Goal: Information Seeking & Learning: Learn about a topic

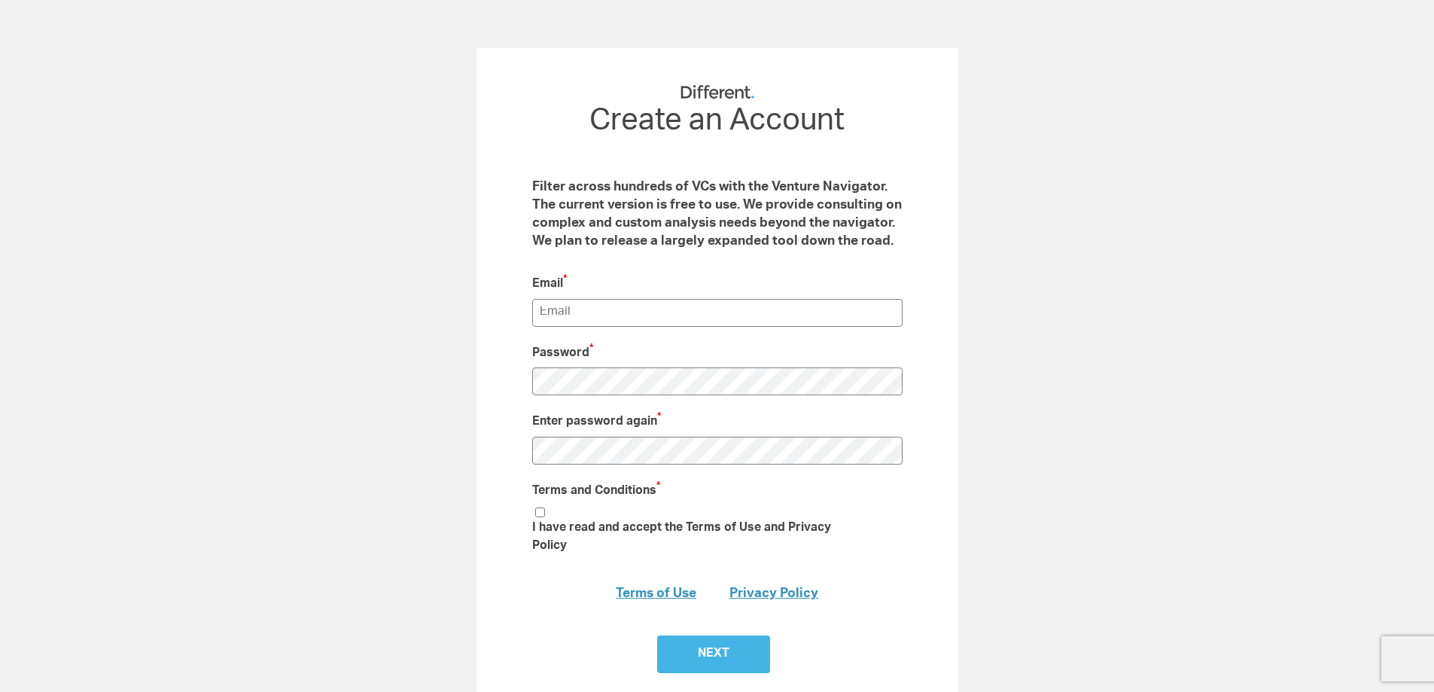
click at [227, 357] on div "RM_Stats 7622 Create an Account Filter across hundreds of VCs with the Venture …" at bounding box center [717, 393] width 1434 height 691
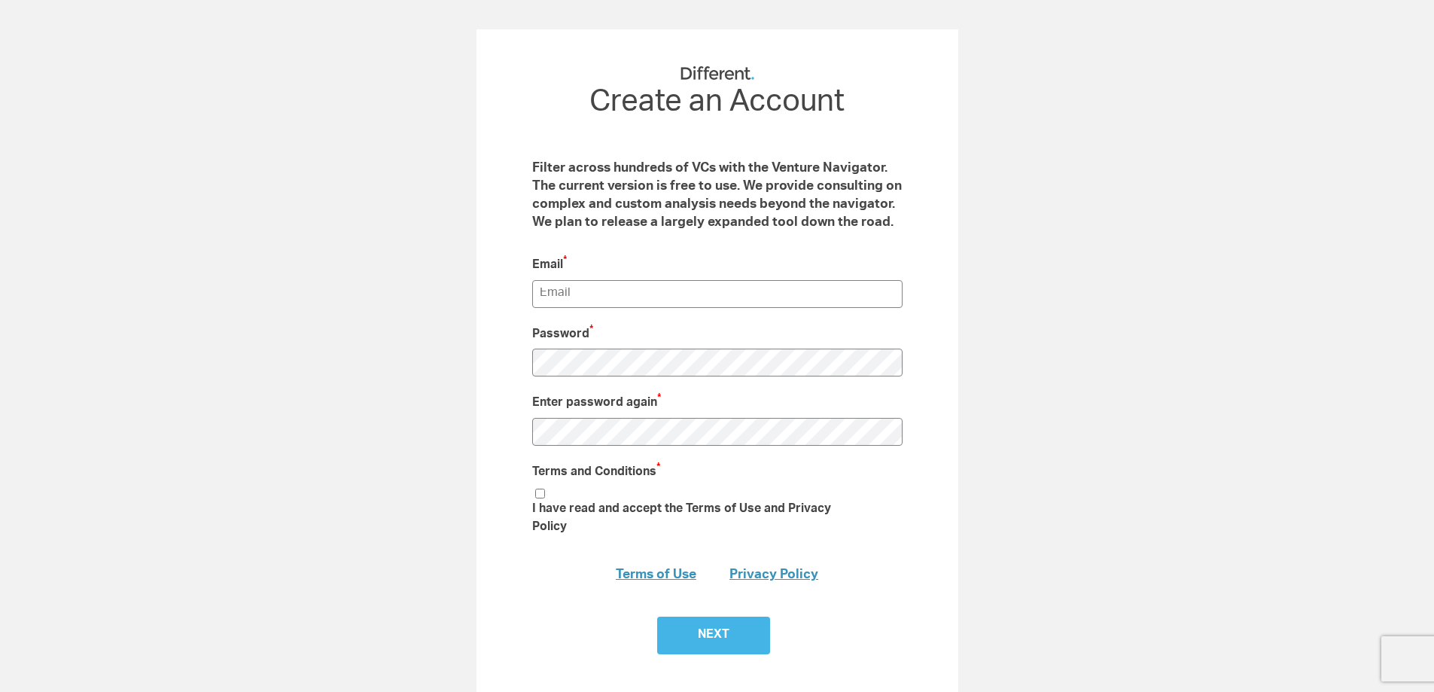
scroll to position [29, 0]
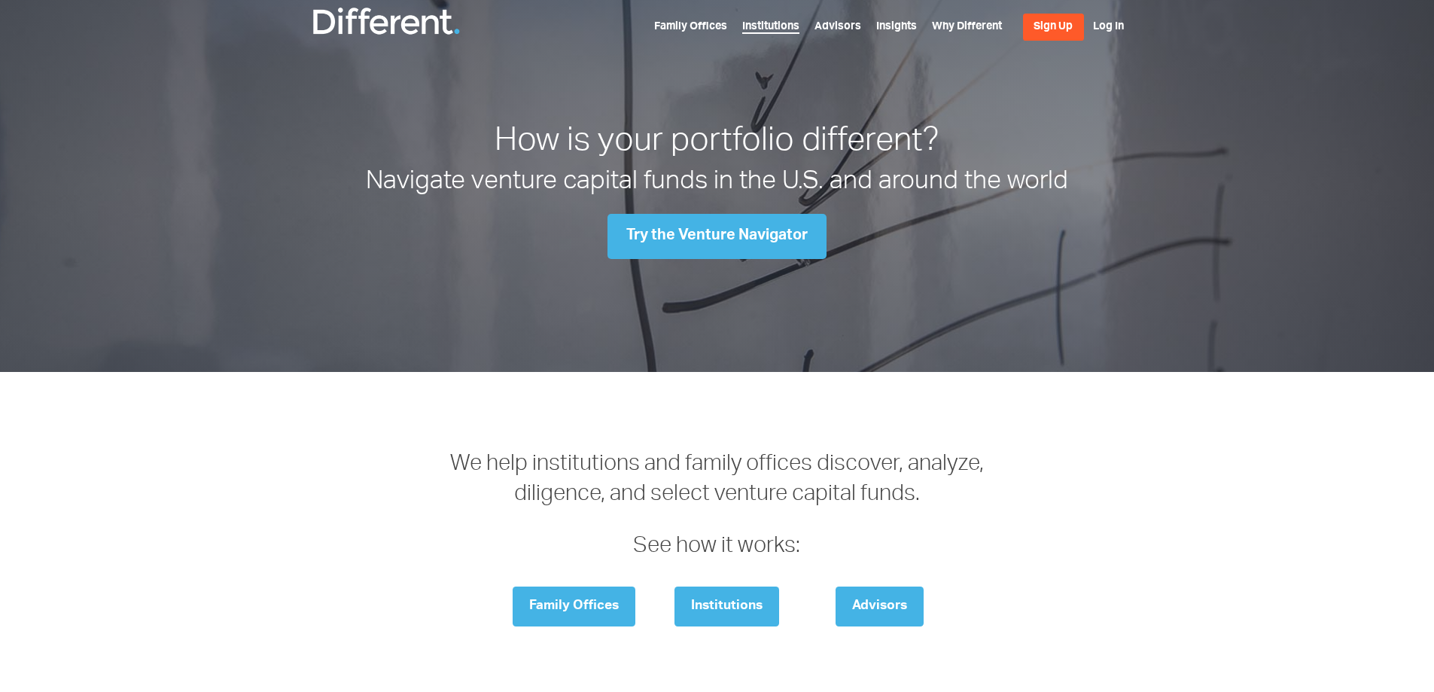
click at [758, 23] on link "Institutions" at bounding box center [770, 28] width 57 height 12
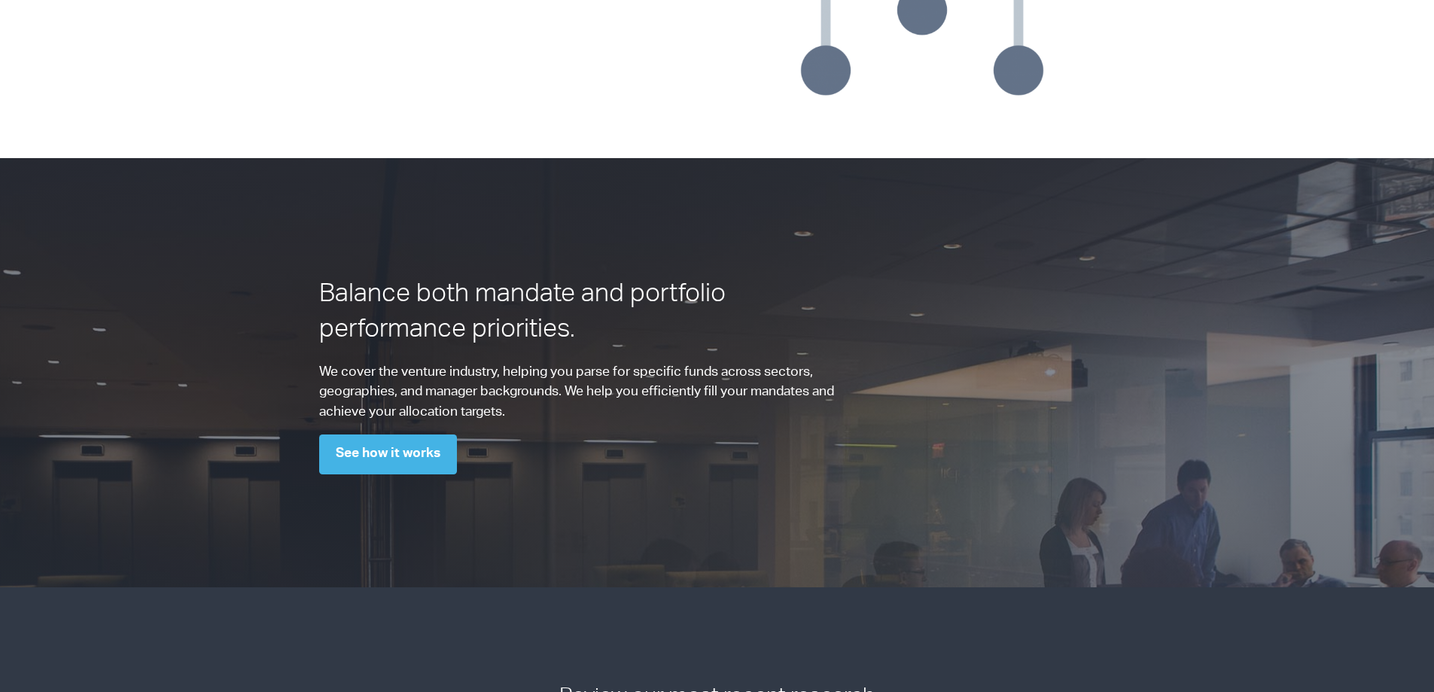
scroll to position [1505, 0]
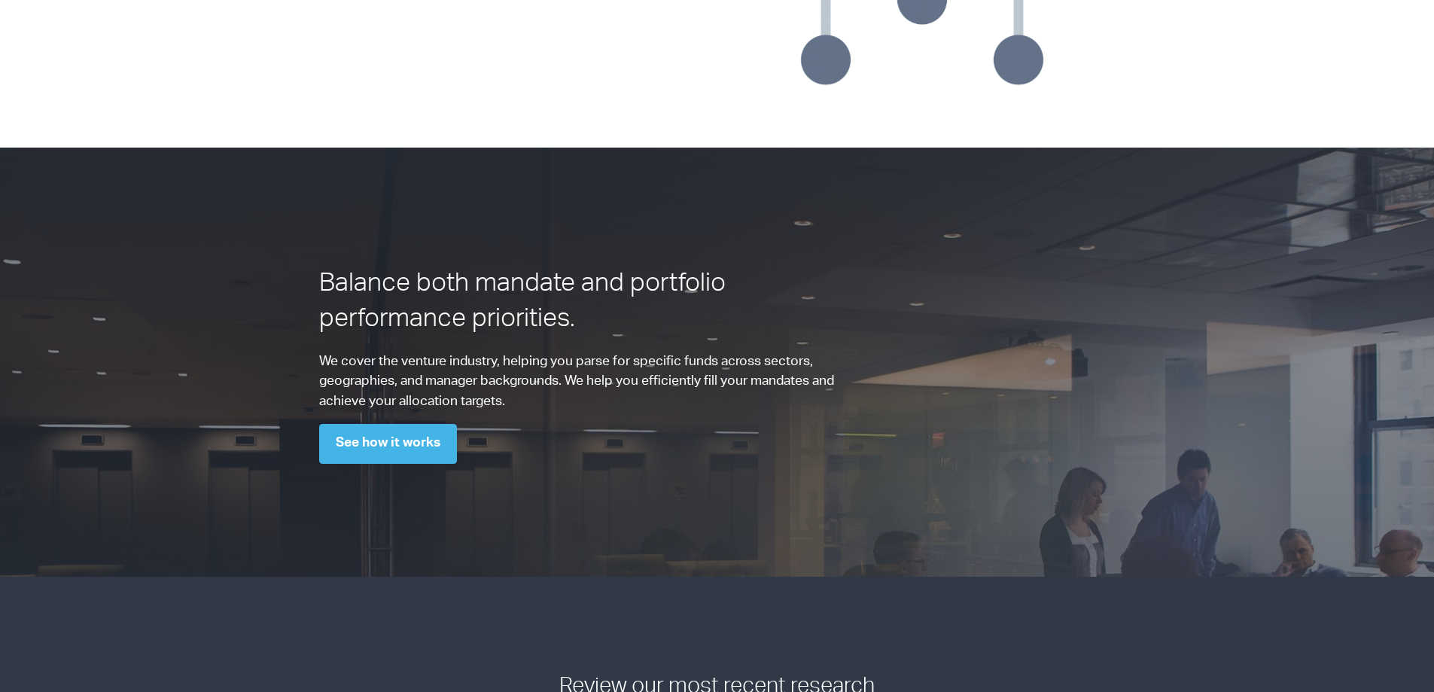
click at [1005, 458] on div "Balance both mandate and portfolio performance priorities. We cover the venture…" at bounding box center [717, 374] width 843 height 212
